Goal: Task Accomplishment & Management: Manage account settings

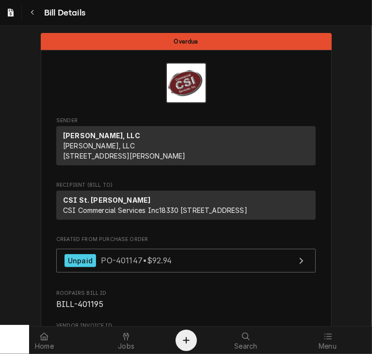
scroll to position [147, 0]
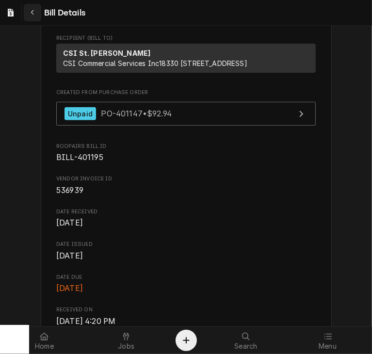
click at [31, 12] on icon "Navigate back" at bounding box center [33, 12] width 4 height 7
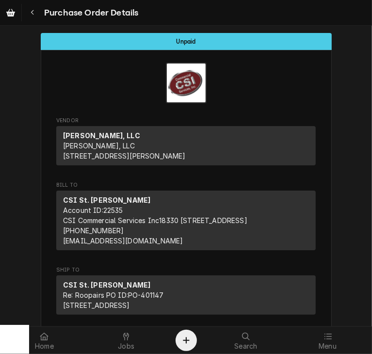
scroll to position [915, 0]
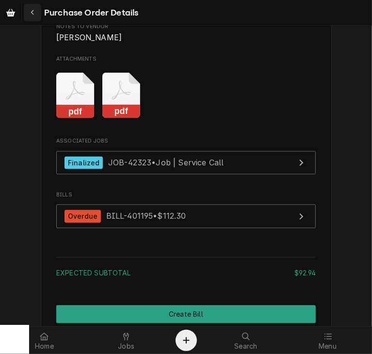
click at [33, 13] on icon "Navigate back" at bounding box center [33, 12] width 4 height 7
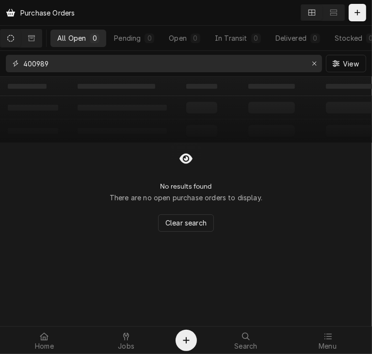
drag, startPoint x: 63, startPoint y: 62, endPoint x: 19, endPoint y: 68, distance: 43.7
click at [19, 68] on div "400989" at bounding box center [164, 63] width 316 height 17
type input "38867"
click at [36, 43] on button "Dynamic Content Wrapper" at bounding box center [31, 38] width 20 height 17
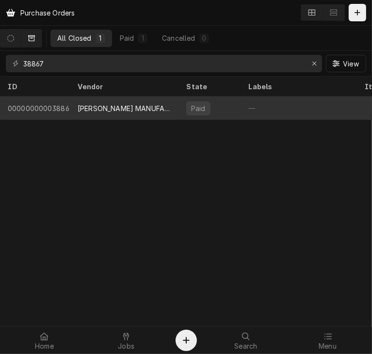
click at [99, 109] on div "HARDT MANUFACTURING" at bounding box center [124, 108] width 93 height 10
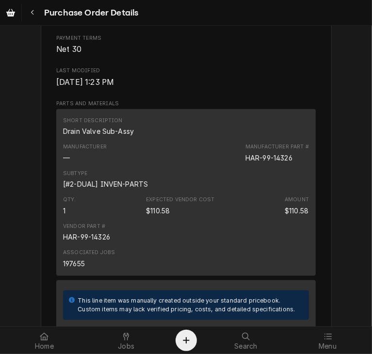
scroll to position [542, 0]
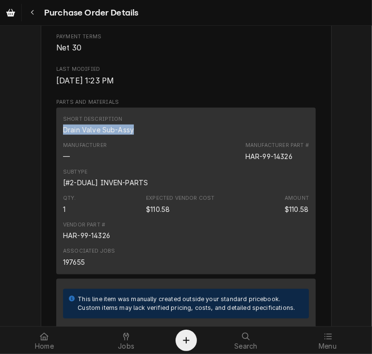
drag, startPoint x: 132, startPoint y: 159, endPoint x: 50, endPoint y: 156, distance: 81.6
click at [50, 156] on div "Vendor HARDT MANUFACTURING HARDT MANUFACTURING 1400 50th Avenue Montreal, QC H8…" at bounding box center [186, 108] width 291 height 1201
copy div "Drain Valve Sub-Assy"
click at [134, 138] on div "Short Description Drain Valve Sub-Assy" at bounding box center [186, 125] width 246 height 26
drag, startPoint x: 134, startPoint y: 160, endPoint x: 58, endPoint y: 162, distance: 75.7
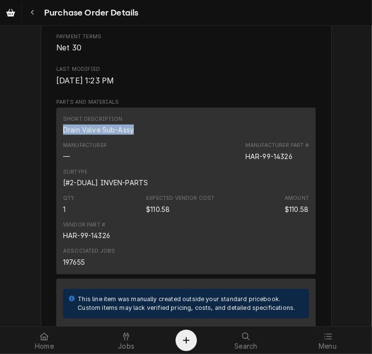
click at [58, 162] on div "Short Description Drain Valve Sub-Assy Manufacturer — Manufacturer Part # HAR-9…" at bounding box center [186, 191] width 260 height 167
copy div "Drain Valve Sub-Assy"
click at [36, 9] on div "Navigate back" at bounding box center [33, 13] width 10 height 10
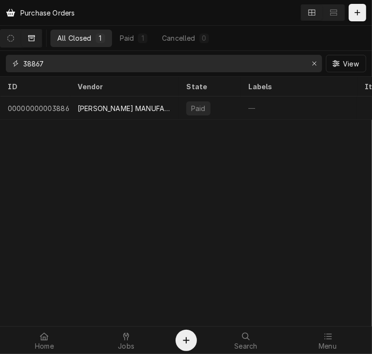
drag, startPoint x: 66, startPoint y: 61, endPoint x: 10, endPoint y: 66, distance: 56.1
click at [10, 66] on div "38867" at bounding box center [164, 63] width 316 height 17
type input "400020"
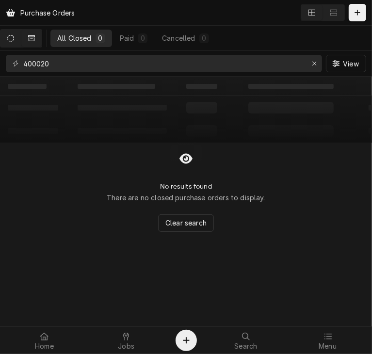
click at [14, 38] on icon "Dynamic Content Wrapper" at bounding box center [10, 38] width 7 height 7
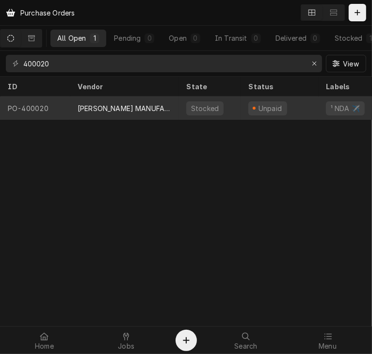
click at [93, 101] on div "[PERSON_NAME] MANUFACTURING" at bounding box center [124, 108] width 109 height 23
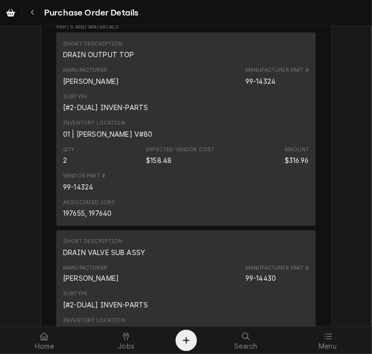
scroll to position [688, 0]
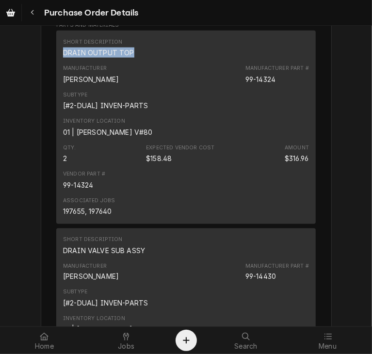
drag, startPoint x: 132, startPoint y: 66, endPoint x: 52, endPoint y: 76, distance: 80.1
click at [56, 76] on div "Short Description DRAIN OUTPUT TOP Manufacturer HARDT Manufacturer Part # 99-14…" at bounding box center [186, 127] width 260 height 193
copy div "DRAIN OUTPUT TOP"
click at [31, 13] on icon "Navigate back" at bounding box center [33, 12] width 4 height 7
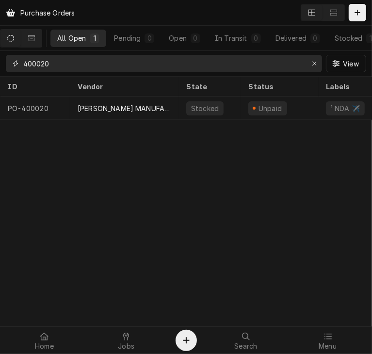
drag, startPoint x: 66, startPoint y: 65, endPoint x: 0, endPoint y: 65, distance: 66.0
click at [0, 65] on html "Purchase Orders All Open 1 Pending 0 Open 0 In Transit 0 Delivered 0 Stocked 1 …" at bounding box center [186, 177] width 372 height 354
type input "1"
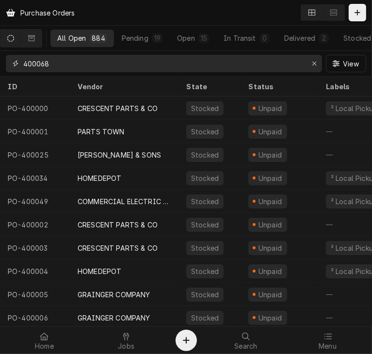
type input "400068"
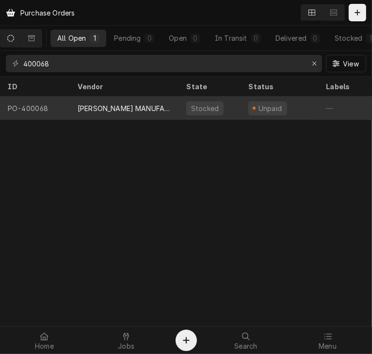
click at [113, 107] on div "HARDT MANUFACTURING" at bounding box center [124, 108] width 93 height 10
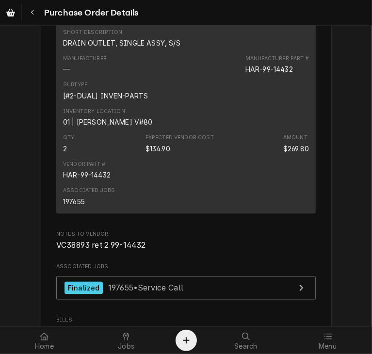
scroll to position [664, 0]
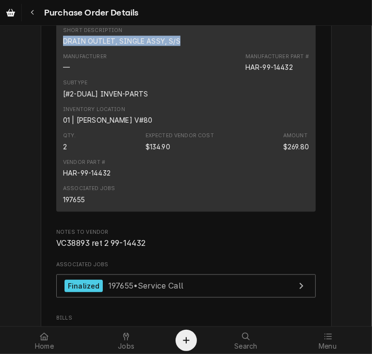
drag, startPoint x: 175, startPoint y: 70, endPoint x: 52, endPoint y: 71, distance: 122.8
click at [56, 71] on div "Short Description DRAIN OUTLET, SINGLE ASSY, S/S Manufacturer — Manufacturer Pa…" at bounding box center [186, 115] width 260 height 193
copy div "DRAIN OUTLET, SINGLE ASSY, S/S"
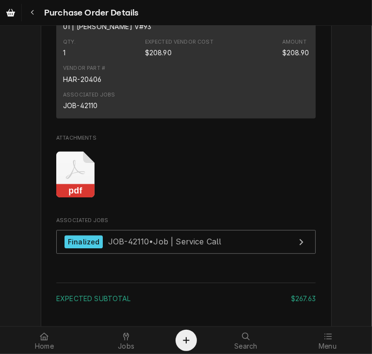
scroll to position [1158, 0]
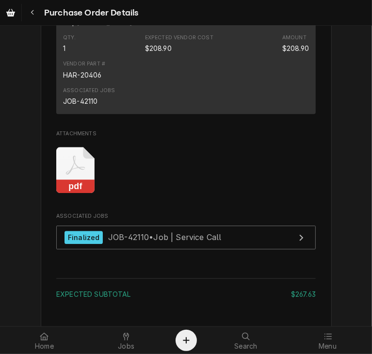
click at [79, 193] on icon "Attachments" at bounding box center [75, 170] width 38 height 46
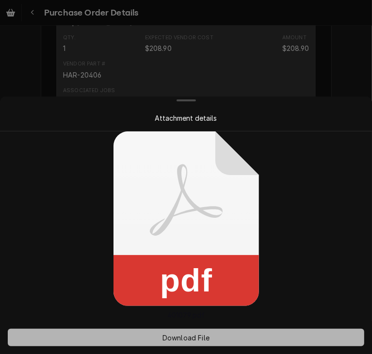
click at [181, 342] on button "Download File" at bounding box center [186, 337] width 357 height 17
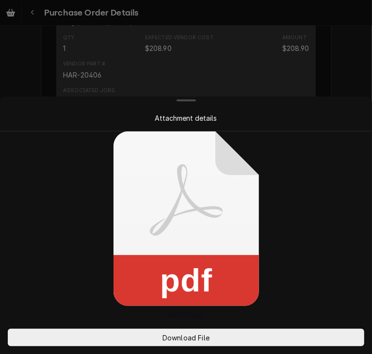
click at [335, 61] on div at bounding box center [186, 177] width 372 height 354
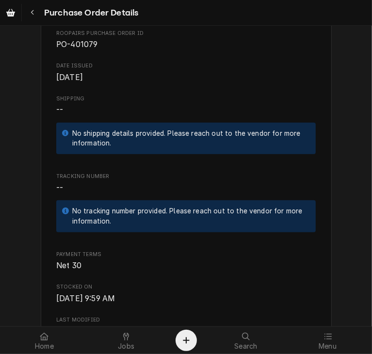
scroll to position [323, 0]
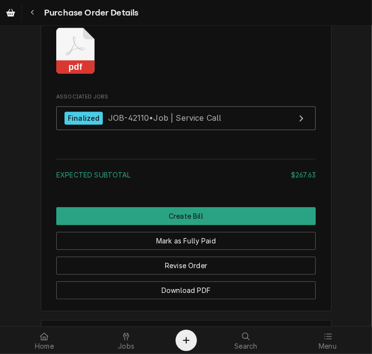
scroll to position [1288, 0]
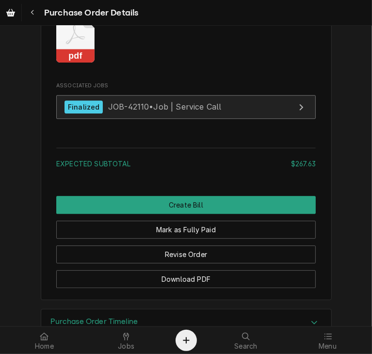
click at [108, 112] on span "JOB-42110 • Job | Service Call" at bounding box center [165, 107] width 114 height 10
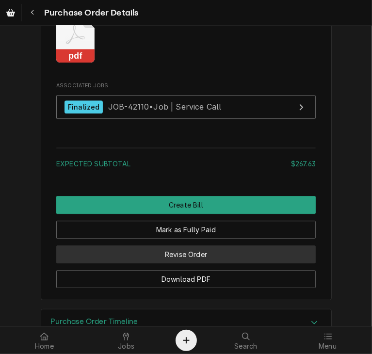
click at [194, 264] on button "Revise Order" at bounding box center [186, 255] width 260 height 18
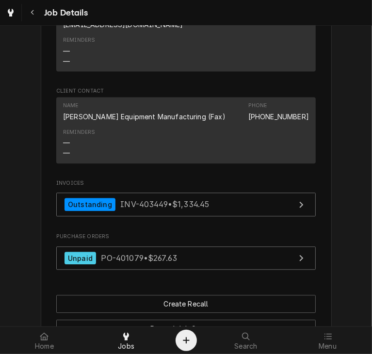
scroll to position [1076, 0]
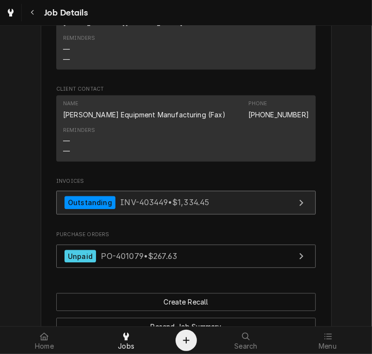
click at [140, 198] on span "INV-403449 • $1,334.45" at bounding box center [164, 203] width 89 height 10
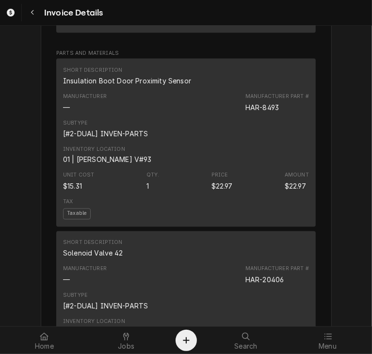
scroll to position [805, 0]
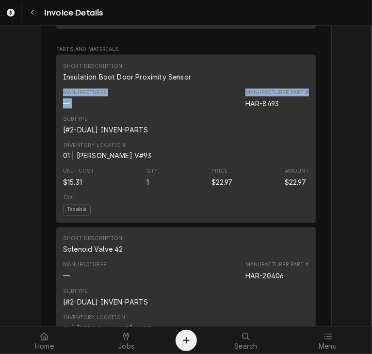
drag, startPoint x: 364, startPoint y: 132, endPoint x: 365, endPoint y: 110, distance: 21.9
click at [365, 110] on div "Outstanding Sender CSI St. Louis CSI Commercial Services Inc18330 [STREET_ADDRE…" at bounding box center [186, 176] width 372 height 301
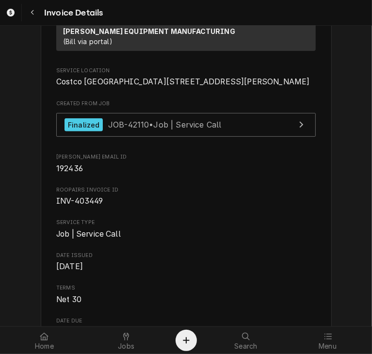
scroll to position [203, 0]
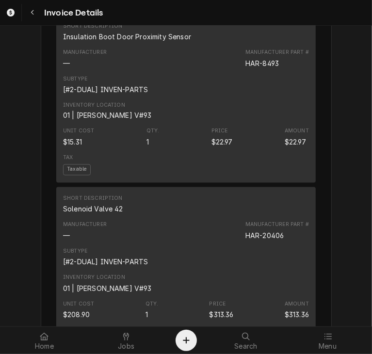
scroll to position [865, 0]
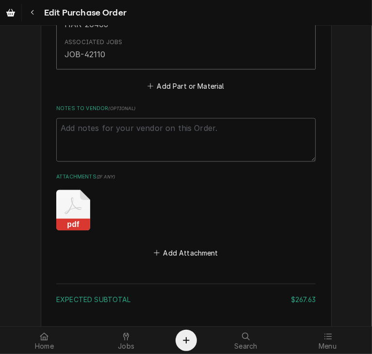
scroll to position [1223, 0]
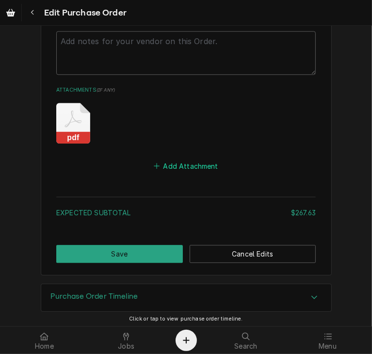
click at [172, 165] on button "Add Attachment" at bounding box center [186, 166] width 68 height 14
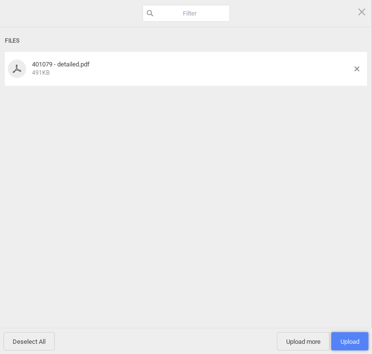
click at [347, 344] on span "Upload 1" at bounding box center [350, 341] width 19 height 7
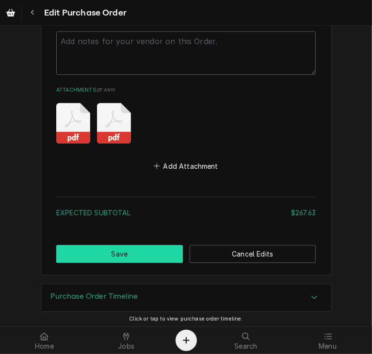
click at [142, 247] on button "Save" at bounding box center [119, 254] width 127 height 18
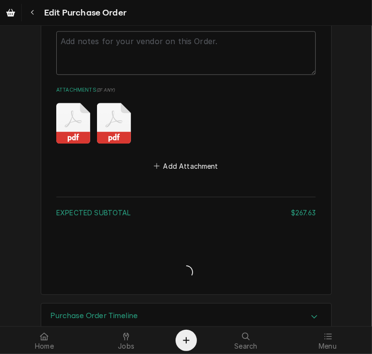
type textarea "x"
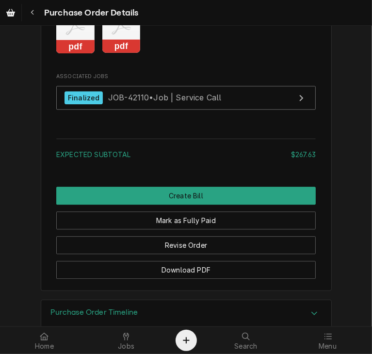
scroll to position [1293, 0]
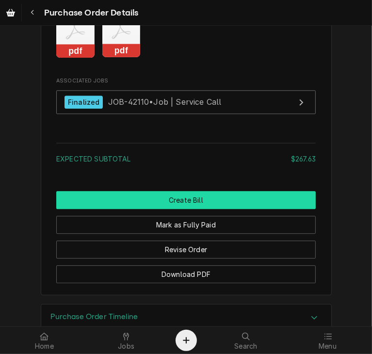
click at [198, 209] on button "Create Bill" at bounding box center [186, 200] width 260 height 18
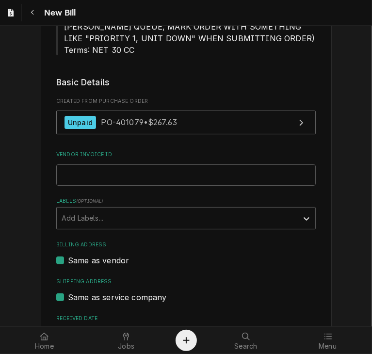
scroll to position [171, 0]
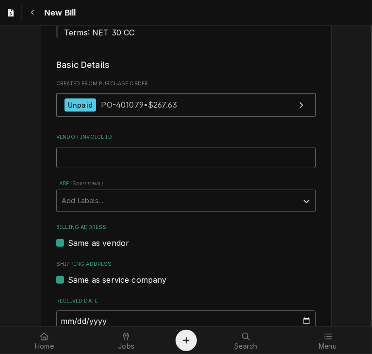
click at [192, 152] on input "Vendor Invoice ID" at bounding box center [186, 157] width 260 height 21
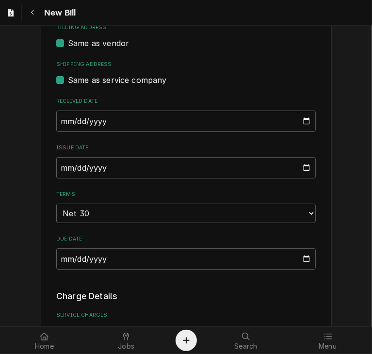
scroll to position [373, 0]
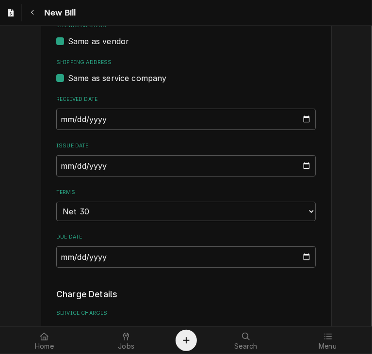
type input "1164301"
click at [58, 164] on input "[DATE]" at bounding box center [186, 165] width 260 height 21
type input "2025-08-21"
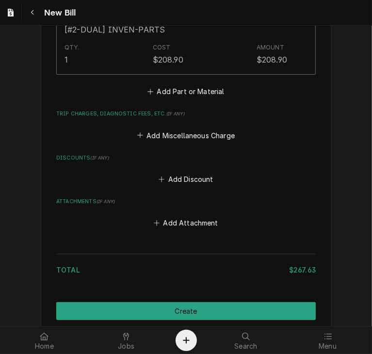
scroll to position [1086, 0]
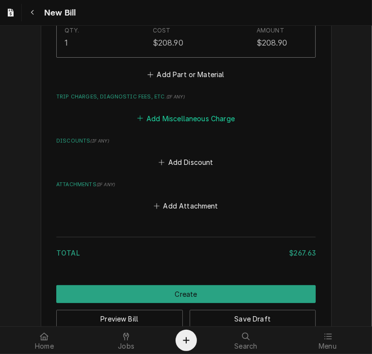
click at [163, 116] on button "Add Miscellaneous Charge" at bounding box center [185, 119] width 101 height 14
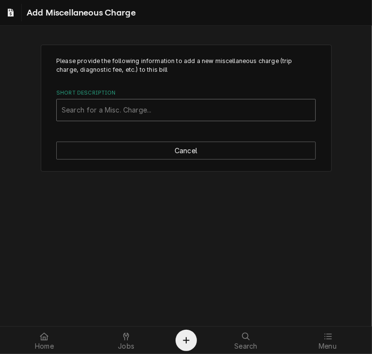
click at [142, 105] on div "Short Description" at bounding box center [186, 109] width 249 height 17
type input "f"
type input "ship"
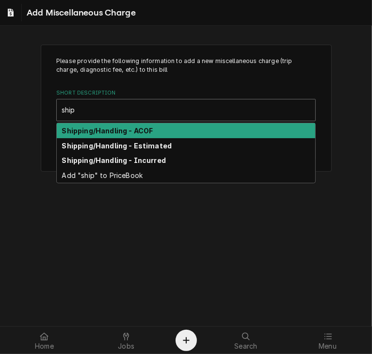
click at [146, 127] on strong "Shipping/Handling - ACOF" at bounding box center [107, 131] width 91 height 8
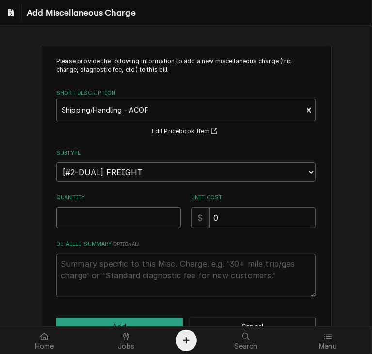
click at [70, 221] on input "Quantity" at bounding box center [118, 217] width 125 height 21
type textarea "x"
type input "1"
drag, startPoint x: 218, startPoint y: 215, endPoint x: 177, endPoint y: 221, distance: 42.1
click at [177, 221] on div "Quantity 1 Unit Cost $ 0" at bounding box center [186, 211] width 260 height 34
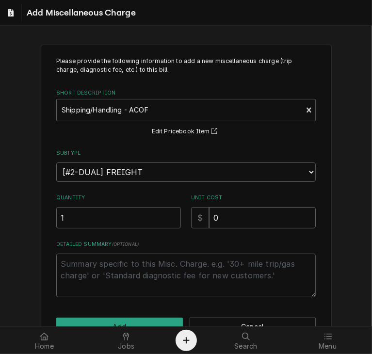
type textarea "x"
type input "6"
type textarea "x"
type input "68"
type textarea "x"
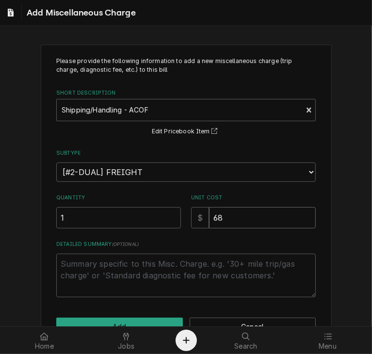
type input "68.8"
type textarea "x"
type input "68.88"
drag, startPoint x: 134, startPoint y: 320, endPoint x: 127, endPoint y: 323, distance: 7.4
click at [127, 323] on button "Add" at bounding box center [119, 327] width 127 height 18
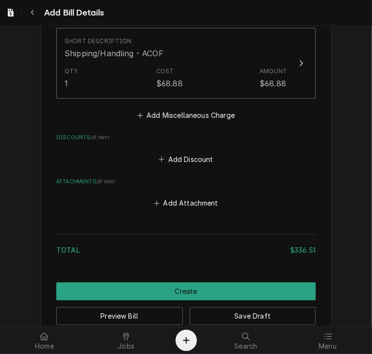
scroll to position [1165, 0]
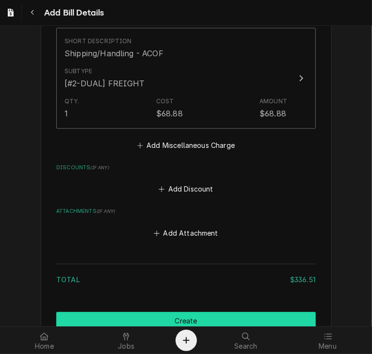
click at [190, 316] on button "Create" at bounding box center [186, 321] width 260 height 18
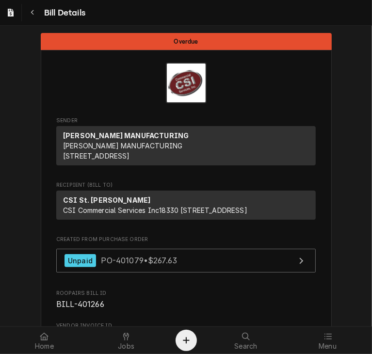
scroll to position [65, 0]
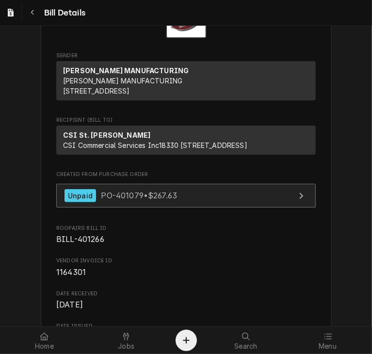
click at [143, 200] on span "PO-401079 • $267.63" at bounding box center [139, 196] width 76 height 10
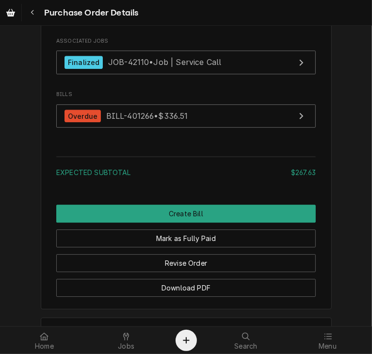
scroll to position [1356, 0]
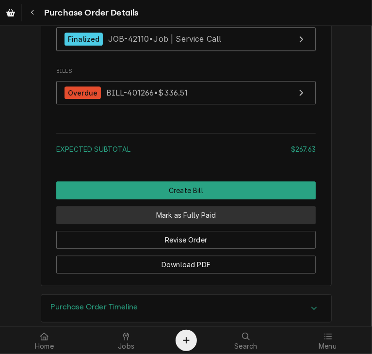
click at [256, 224] on button "Mark as Fully Paid" at bounding box center [186, 215] width 260 height 18
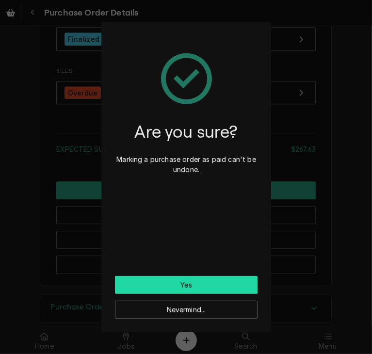
click at [158, 278] on button "Yes" at bounding box center [186, 285] width 143 height 18
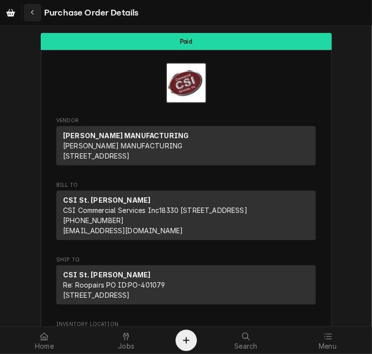
click at [28, 12] on div "Navigate back" at bounding box center [33, 13] width 10 height 10
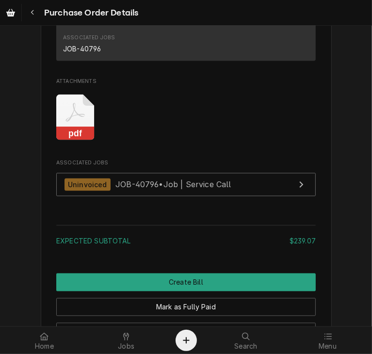
scroll to position [820, 0]
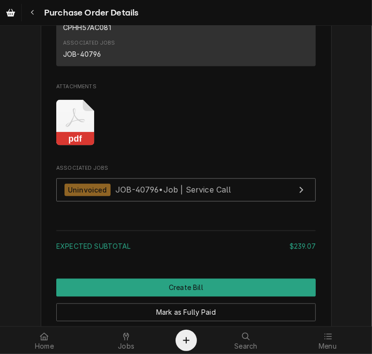
click at [81, 146] on rect "Attachments" at bounding box center [75, 140] width 38 height 14
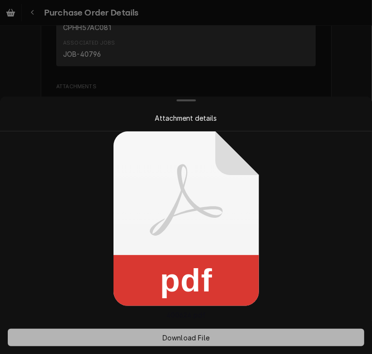
click at [198, 338] on span "Download File" at bounding box center [186, 338] width 51 height 10
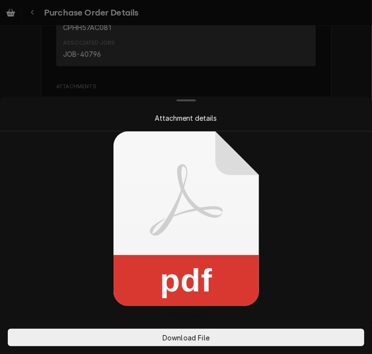
click at [348, 66] on div at bounding box center [186, 177] width 372 height 354
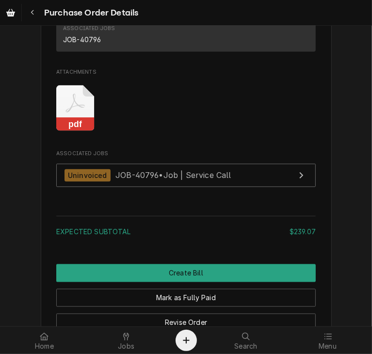
scroll to position [848, 0]
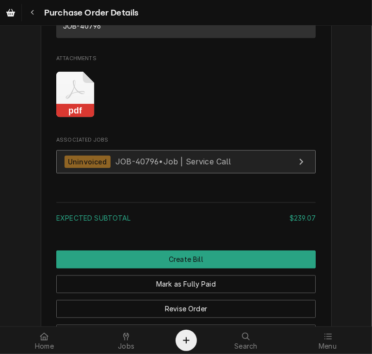
click at [122, 167] on span "JOB-40796 • Job | Service Call" at bounding box center [174, 162] width 116 height 10
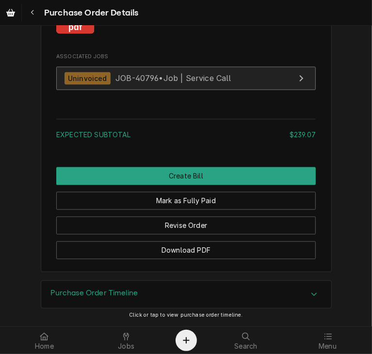
scroll to position [960, 0]
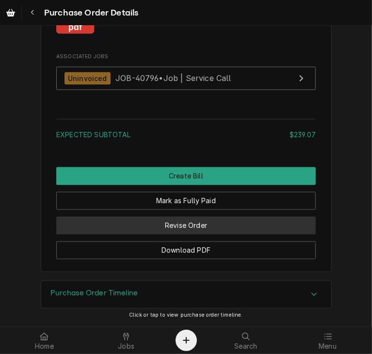
click at [184, 226] on button "Revise Order" at bounding box center [186, 226] width 260 height 18
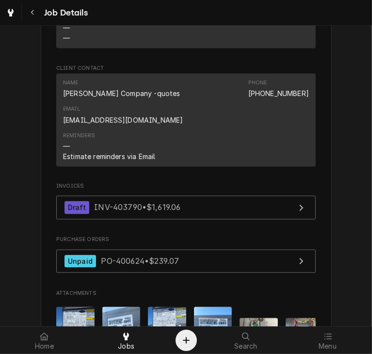
scroll to position [789, 0]
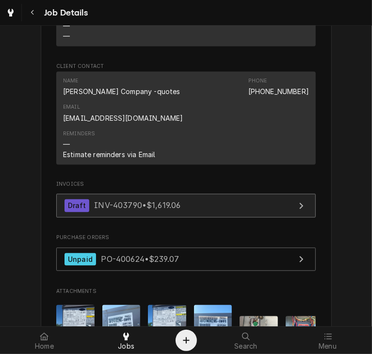
click at [164, 201] on span "INV-403790 • $1,619.06" at bounding box center [137, 206] width 86 height 10
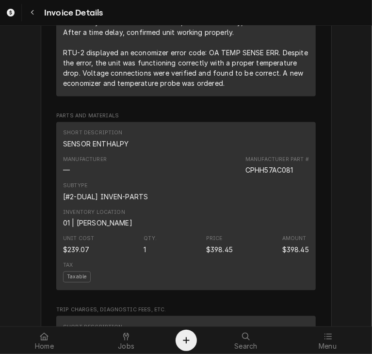
scroll to position [951, 0]
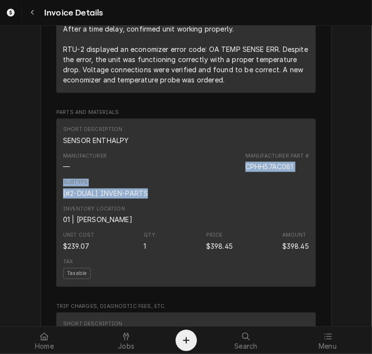
drag, startPoint x: 361, startPoint y: 174, endPoint x: 361, endPoint y: 198, distance: 23.8
click at [361, 198] on div "Draft Preview Sender CSI St. Louis CSI Commercial Services Inc18330 Edison Ave …" at bounding box center [186, 264] width 372 height 2380
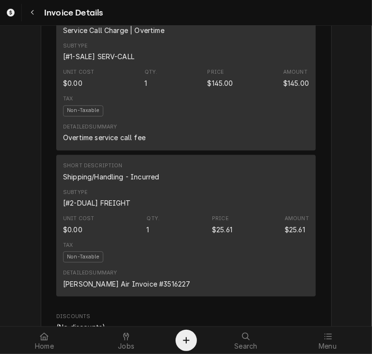
scroll to position [1259, 0]
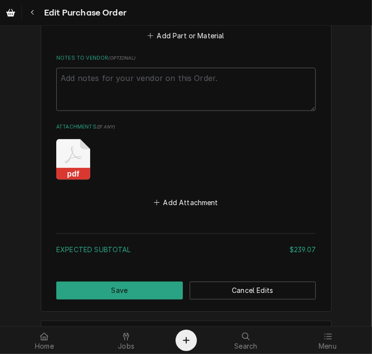
scroll to position [688, 0]
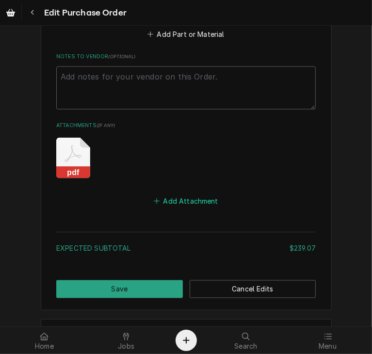
click at [169, 197] on button "Add Attachment" at bounding box center [186, 202] width 68 height 14
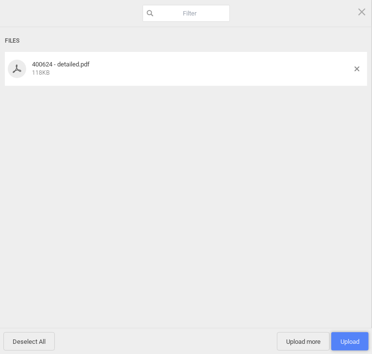
click at [354, 344] on span "Upload 1" at bounding box center [350, 341] width 19 height 7
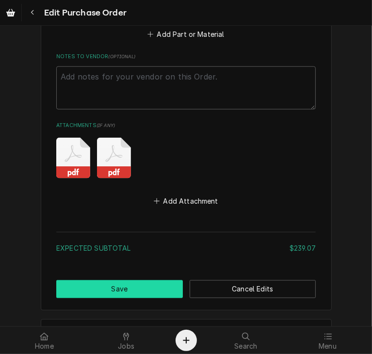
click at [132, 294] on button "Save" at bounding box center [119, 290] width 127 height 18
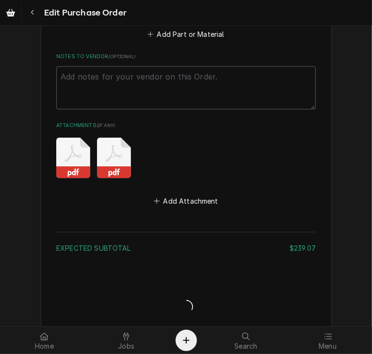
type textarea "x"
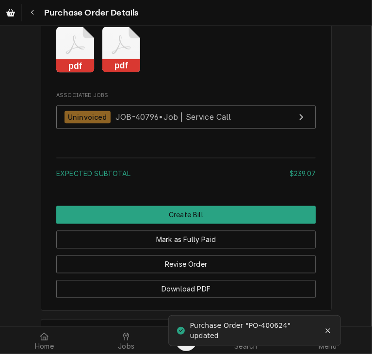
scroll to position [905, 0]
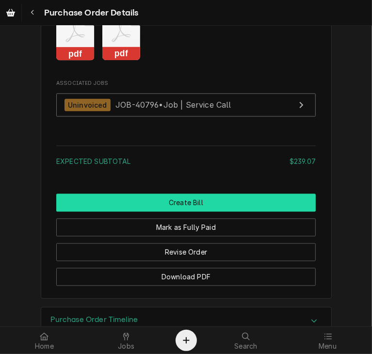
click at [182, 212] on button "Create Bill" at bounding box center [186, 203] width 260 height 18
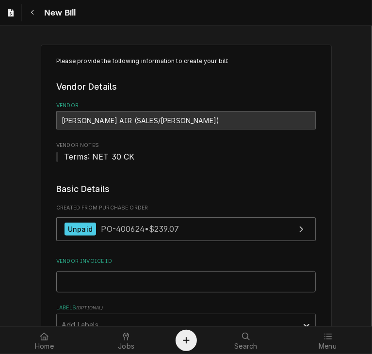
click at [90, 280] on input "Vendor Invoice ID" at bounding box center [186, 281] width 260 height 21
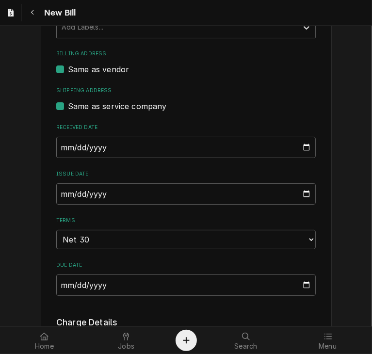
scroll to position [299, 0]
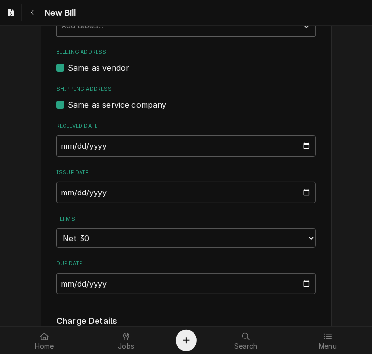
type input "3516227"
click at [58, 187] on input "2025-09-28" at bounding box center [186, 192] width 260 height 21
type input "2025-08-28"
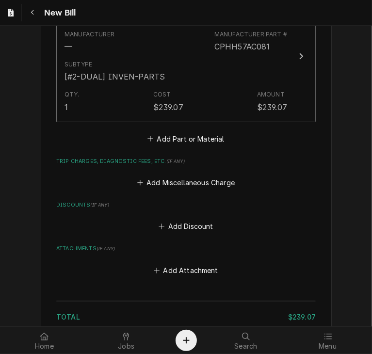
scroll to position [713, 0]
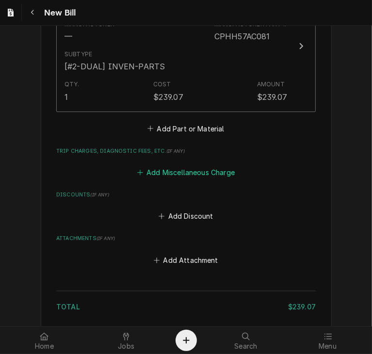
click at [194, 169] on button "Add Miscellaneous Charge" at bounding box center [185, 173] width 101 height 14
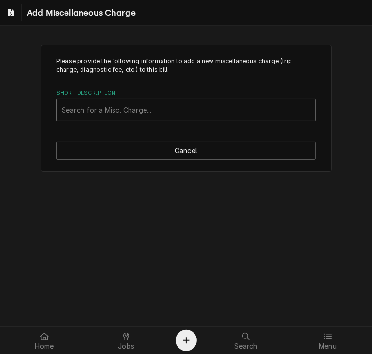
click at [119, 109] on div "Short Description" at bounding box center [186, 109] width 249 height 17
type input "ship"
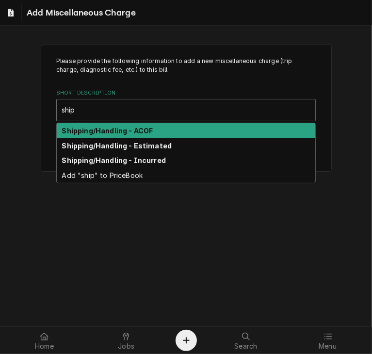
click at [115, 134] on strong "Shipping/Handling - ACOF" at bounding box center [107, 131] width 91 height 8
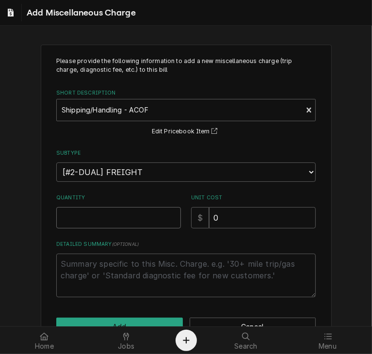
click at [114, 220] on input "Quantity" at bounding box center [118, 217] width 125 height 21
type textarea "x"
type input "1"
drag, startPoint x: 215, startPoint y: 221, endPoint x: 196, endPoint y: 224, distance: 20.1
click at [196, 224] on div "$ 0" at bounding box center [253, 217] width 125 height 21
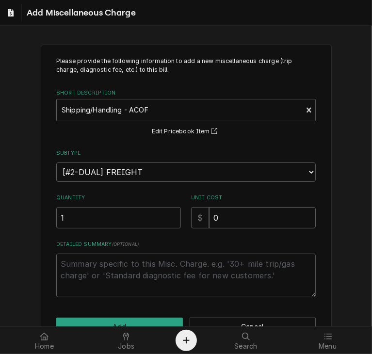
type textarea "x"
type input "1"
type textarea "x"
type input "18"
type textarea "x"
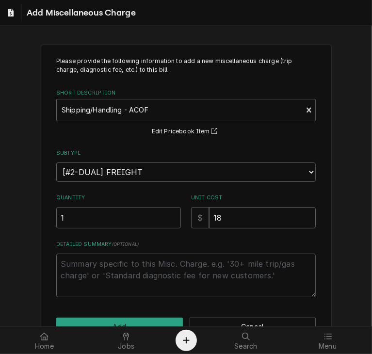
type input "18.6"
type textarea "x"
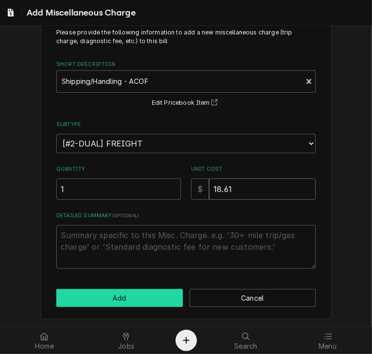
type input "18.61"
click at [112, 292] on button "Add" at bounding box center [119, 298] width 127 height 18
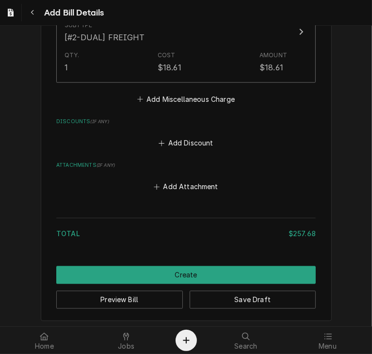
scroll to position [893, 0]
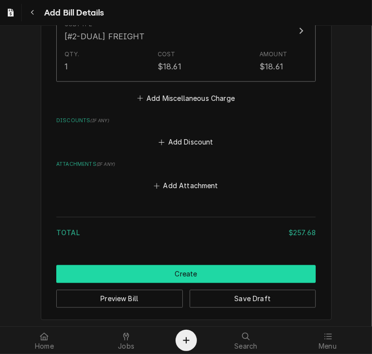
click at [199, 268] on button "Create" at bounding box center [186, 274] width 260 height 18
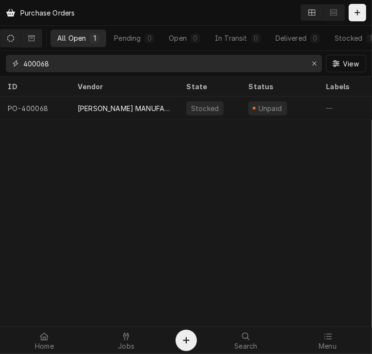
drag, startPoint x: 64, startPoint y: 61, endPoint x: 17, endPoint y: 52, distance: 47.3
click at [17, 52] on div "400068 View" at bounding box center [186, 63] width 372 height 25
type input "400624"
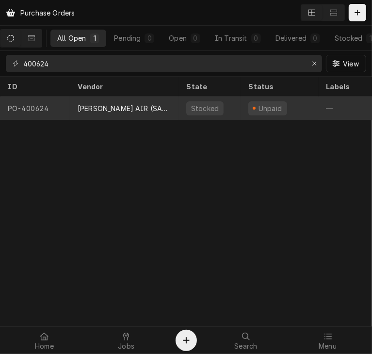
click at [110, 99] on div "[PERSON_NAME] AIR (SALES/[PERSON_NAME])" at bounding box center [124, 108] width 109 height 23
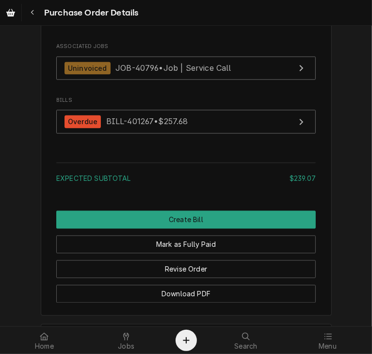
scroll to position [945, 0]
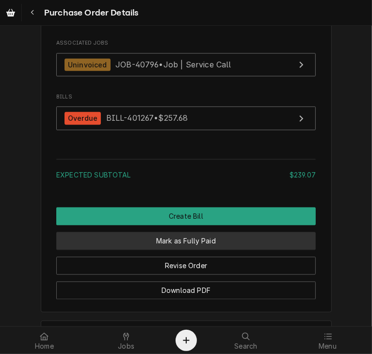
click at [212, 250] on button "Mark as Fully Paid" at bounding box center [186, 241] width 260 height 18
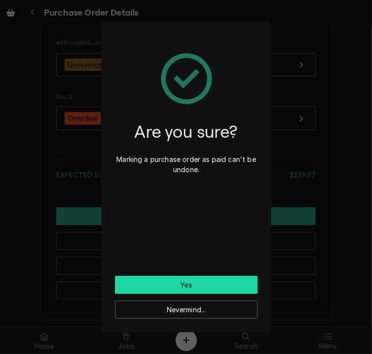
click at [208, 282] on button "Yes" at bounding box center [186, 285] width 143 height 18
